Goal: Task Accomplishment & Management: Complete application form

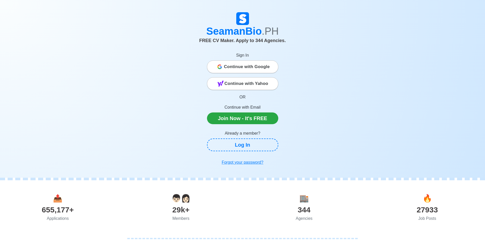
click at [256, 70] on span "Continue with Google" at bounding box center [247, 67] width 46 height 10
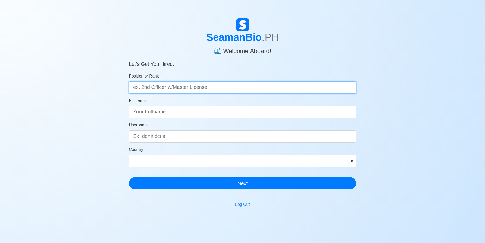
click at [155, 89] on input "Position or Rank" at bounding box center [243, 87] width 228 height 12
click at [189, 88] on input "Position or Rank" at bounding box center [243, 87] width 228 height 12
click at [155, 88] on input "MARIN ENGINEER" at bounding box center [243, 87] width 228 height 12
type input "MARINE ENGINEER"
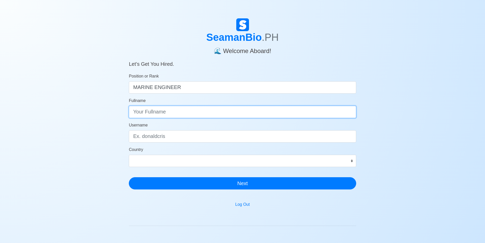
click at [161, 112] on input "Fullname" at bounding box center [243, 112] width 228 height 12
type input "A"
type input "MARL WILBERT Q. GOCELA"
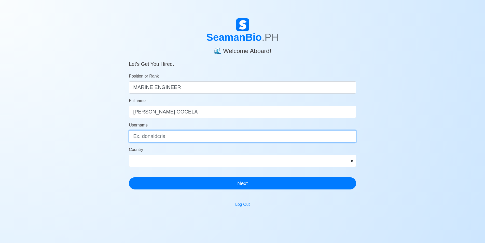
click at [154, 139] on input "Username" at bounding box center [243, 136] width 228 height 12
type input "MAUE"
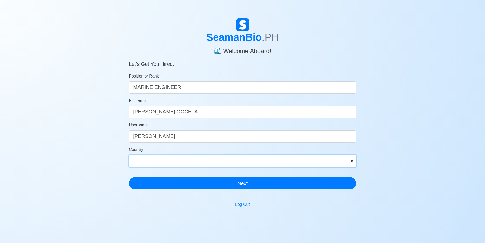
click at [171, 158] on select "Afghanistan Åland Islands Albania Algeria American Samoa Andorra Angola Anguill…" at bounding box center [243, 161] width 228 height 12
select select "PH"
click at [129, 155] on select "Afghanistan Åland Islands Albania Algeria American Samoa Andorra Angola Anguill…" at bounding box center [243, 161] width 228 height 12
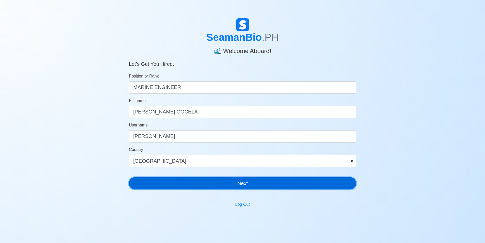
click at [246, 187] on button "Next" at bounding box center [243, 183] width 228 height 12
